Goal: Check status: Check status

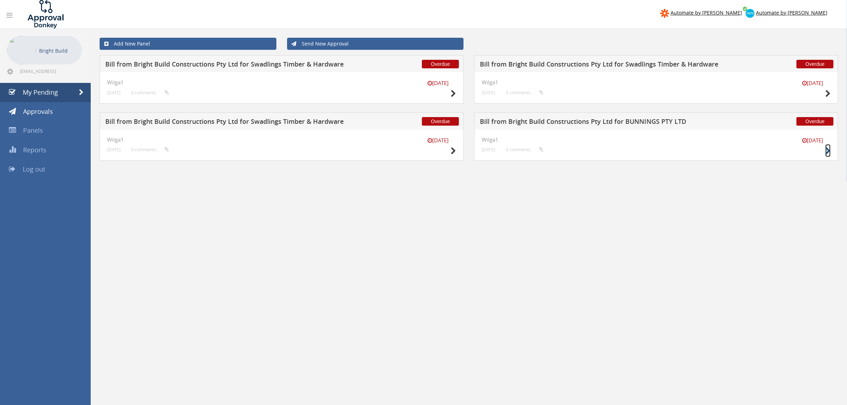
click at [828, 150] on icon at bounding box center [827, 150] width 5 height 7
click at [452, 150] on icon at bounding box center [452, 150] width 5 height 7
click at [831, 91] on div "[DATE] Wilga1 [DATE] 0 comments..." at bounding box center [656, 87] width 364 height 31
click at [826, 93] on icon at bounding box center [827, 93] width 5 height 7
click at [451, 91] on icon at bounding box center [452, 93] width 5 height 7
